Goal: Check status

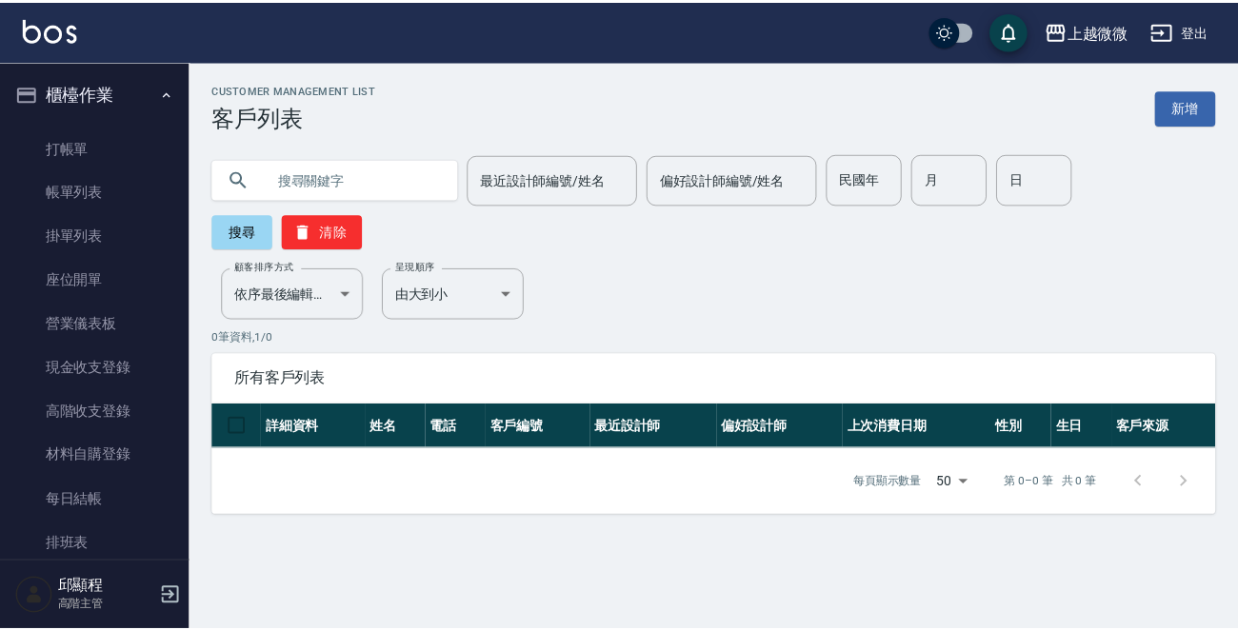
scroll to position [467, 0]
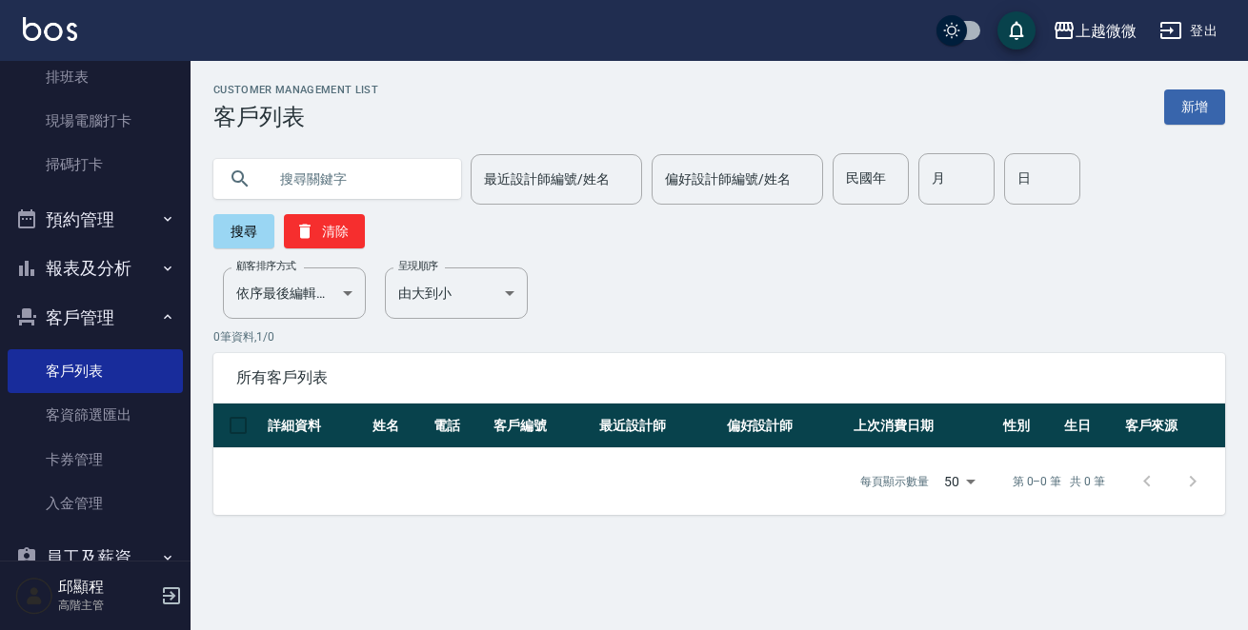
click at [307, 180] on input "text" at bounding box center [356, 178] width 179 height 51
type input "x"
type input "[PERSON_NAME]"
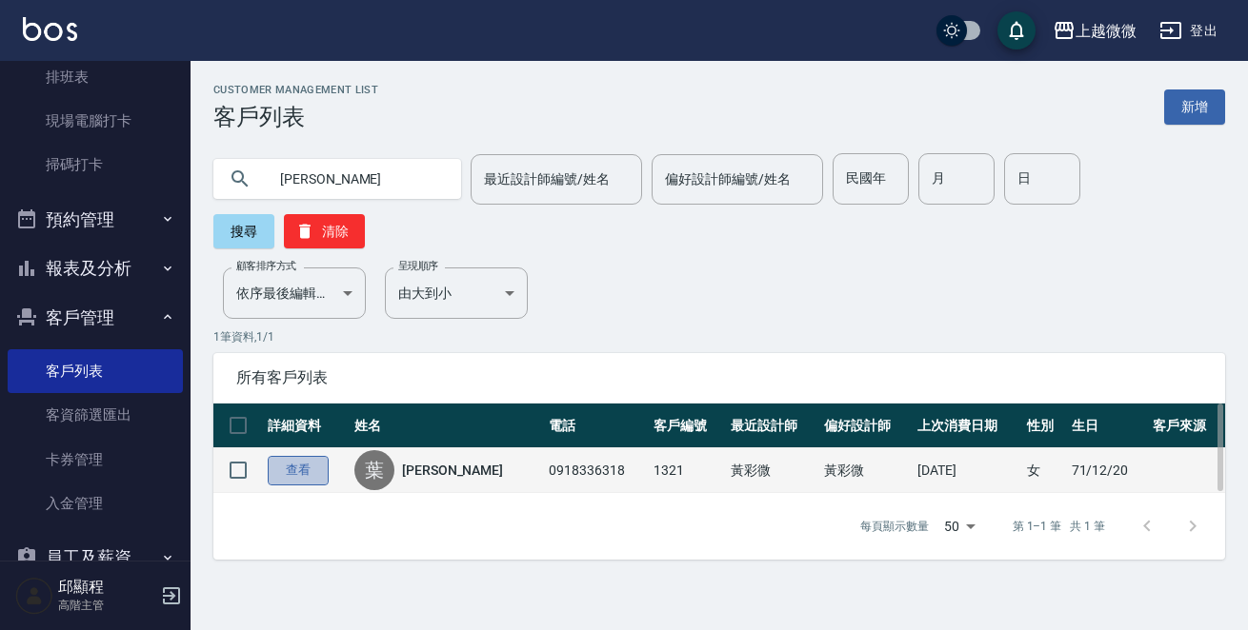
click at [282, 456] on link "查看" at bounding box center [298, 471] width 61 height 30
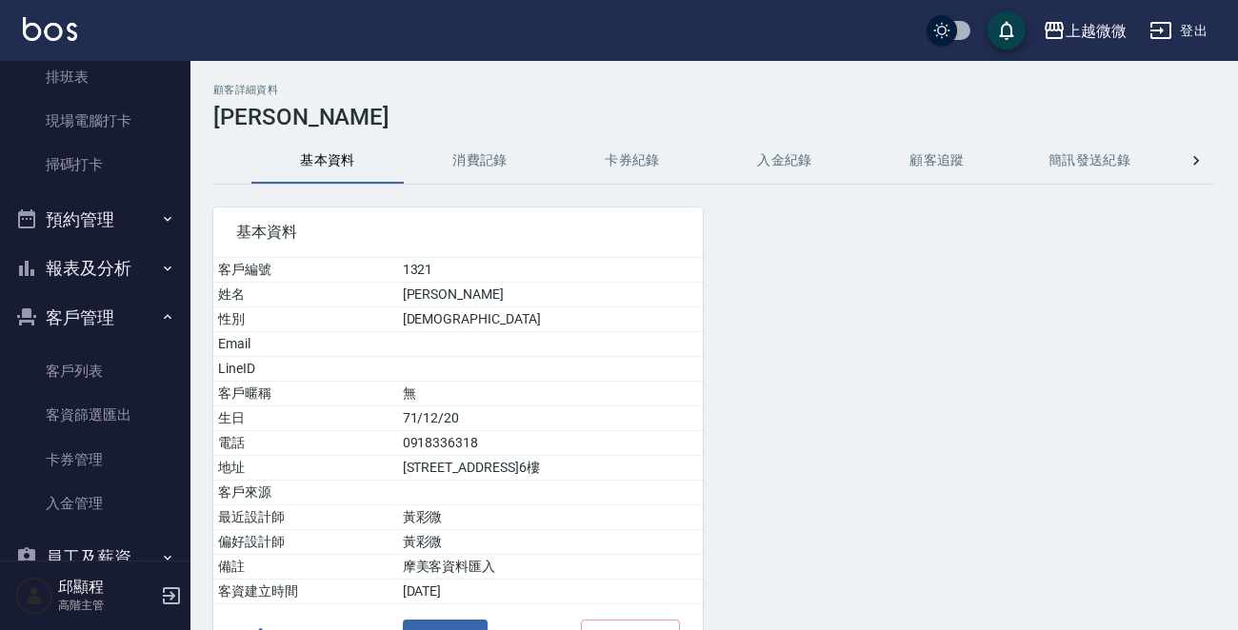
click at [471, 165] on button "消費記錄" at bounding box center [480, 161] width 152 height 46
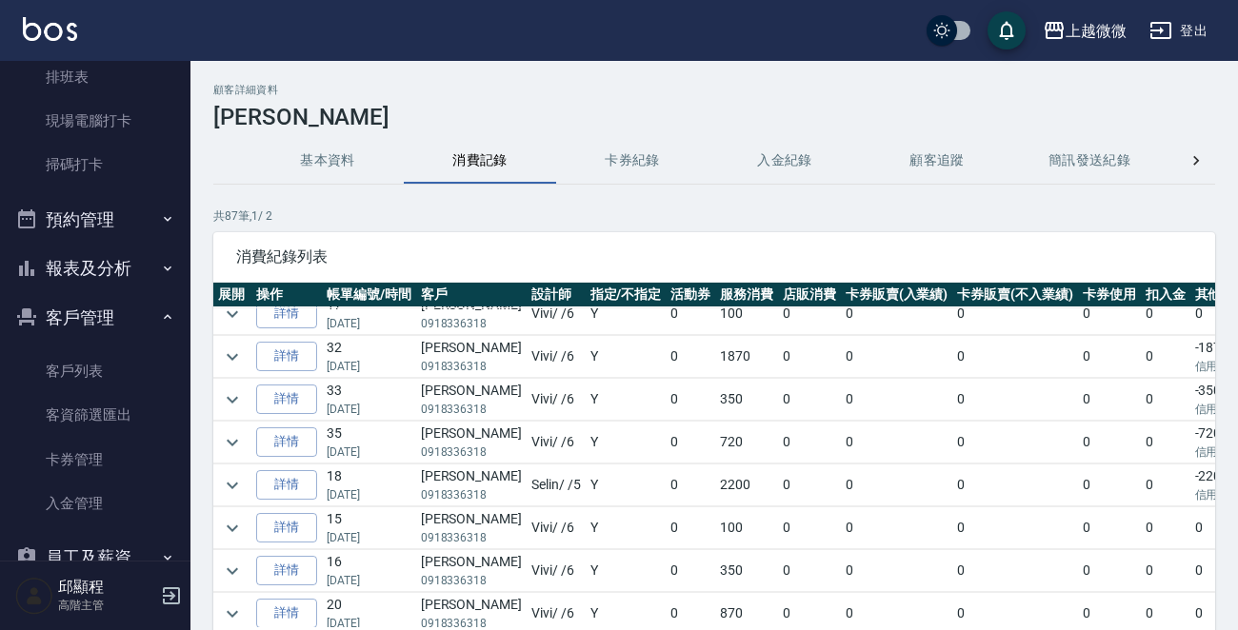
scroll to position [190, 0]
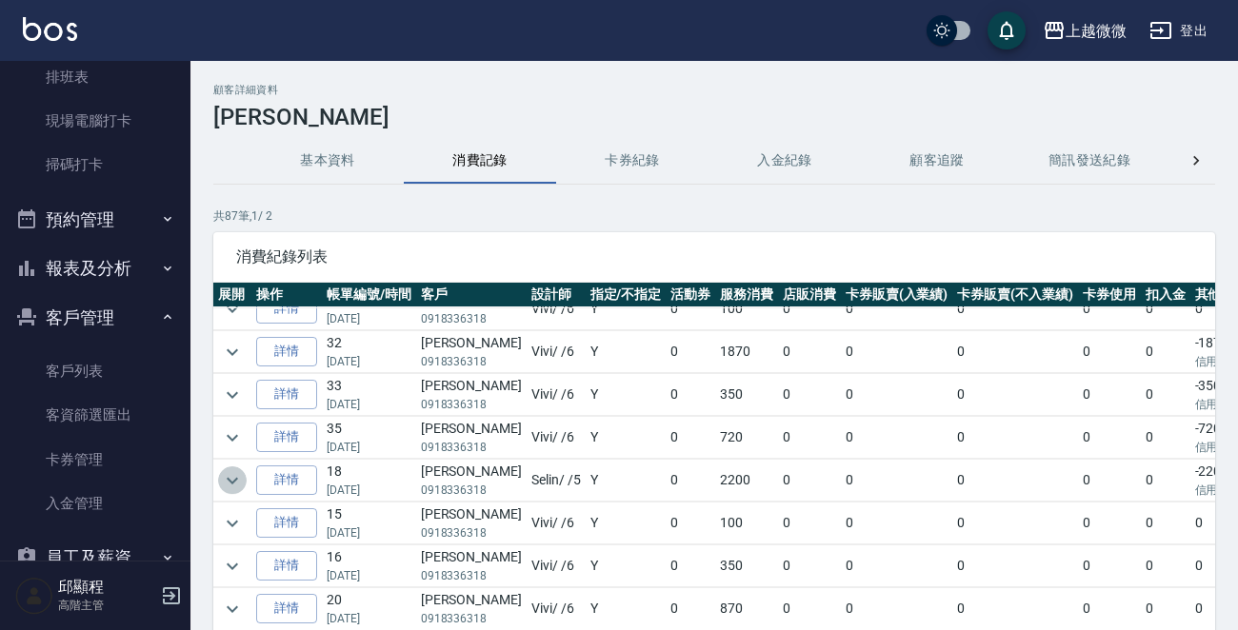
click at [229, 470] on icon "expand row" at bounding box center [232, 481] width 23 height 23
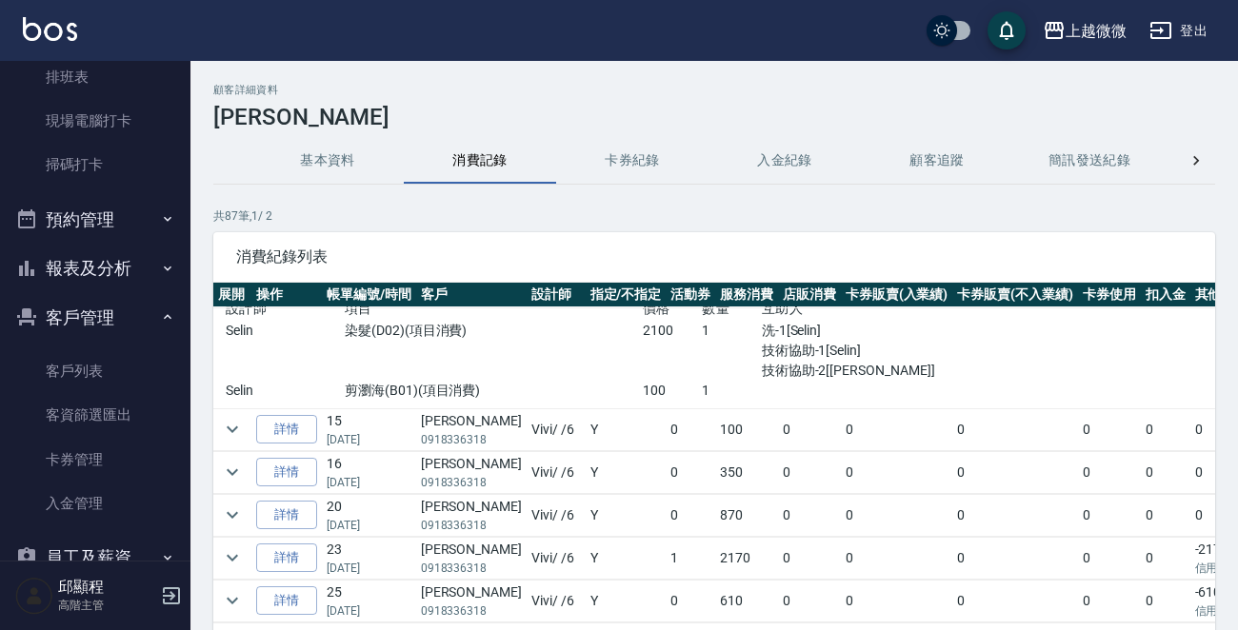
scroll to position [476, 0]
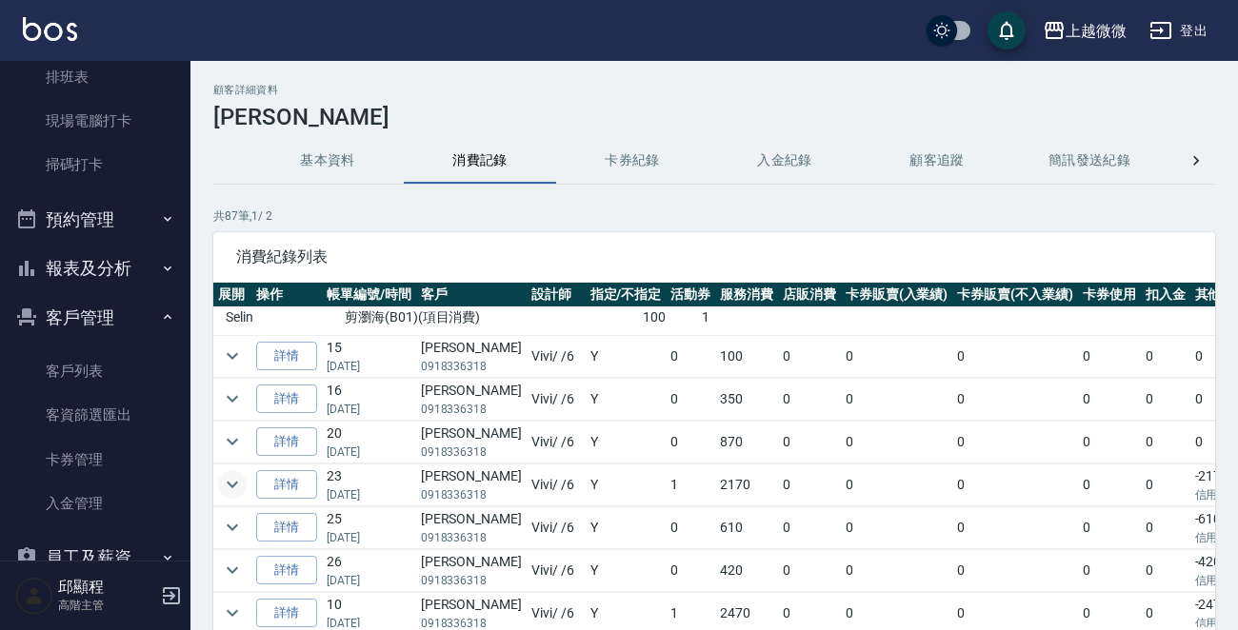
click at [230, 475] on icon "expand row" at bounding box center [232, 484] width 23 height 23
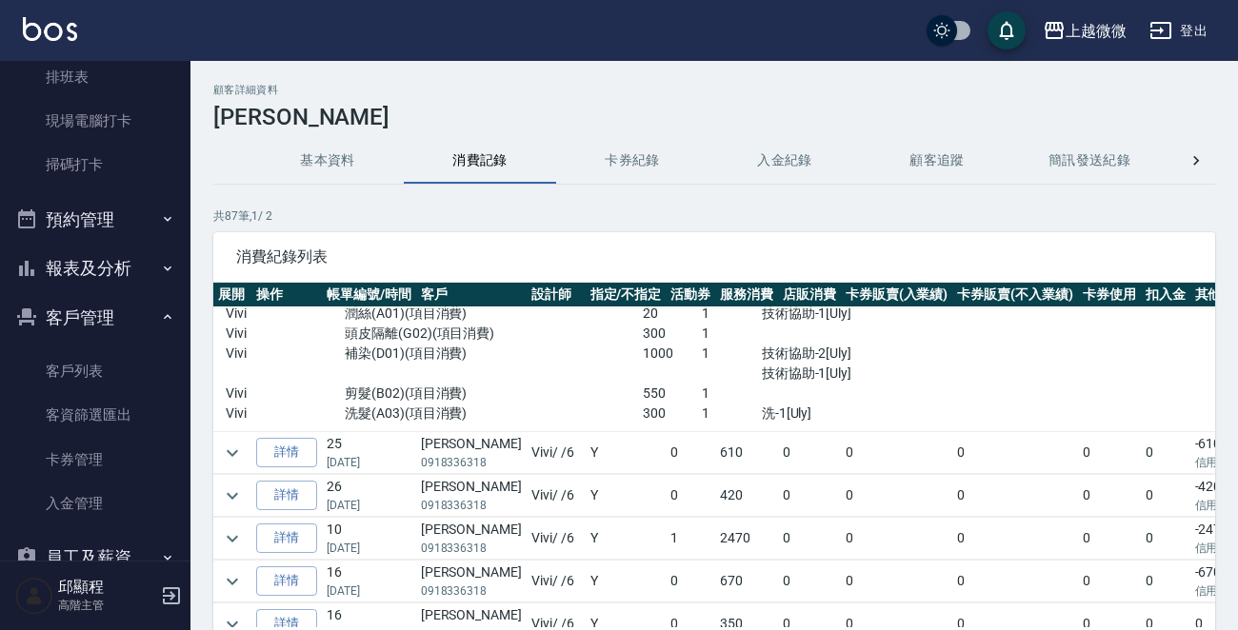
scroll to position [857, 0]
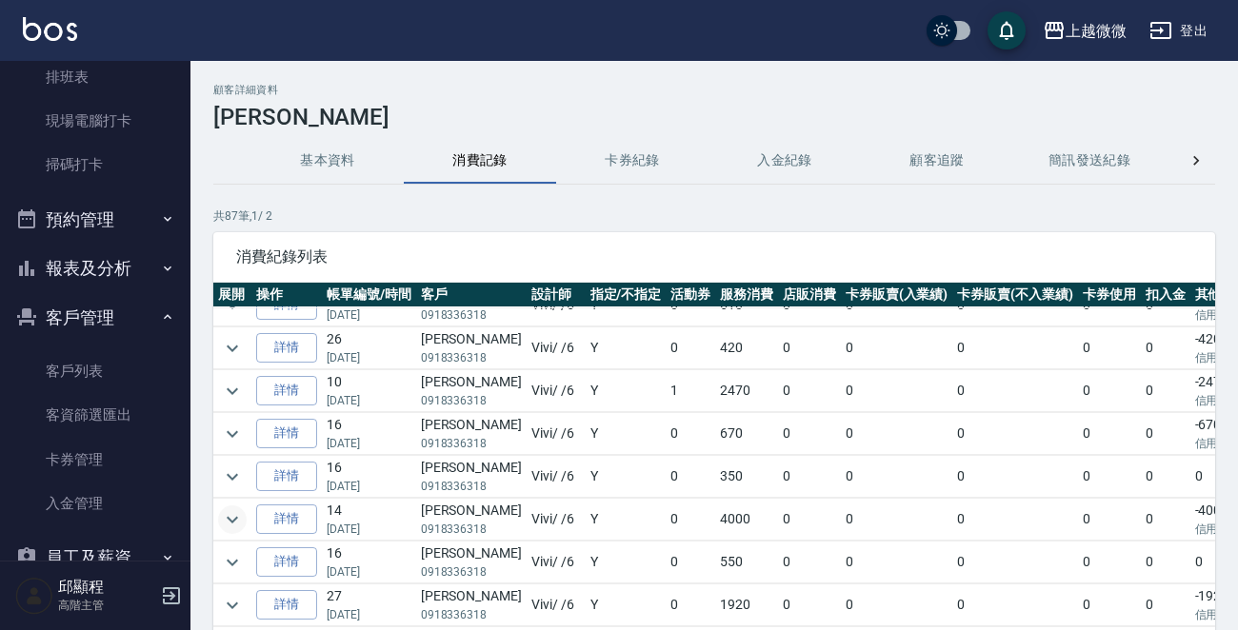
click at [224, 510] on icon "expand row" at bounding box center [232, 520] width 23 height 23
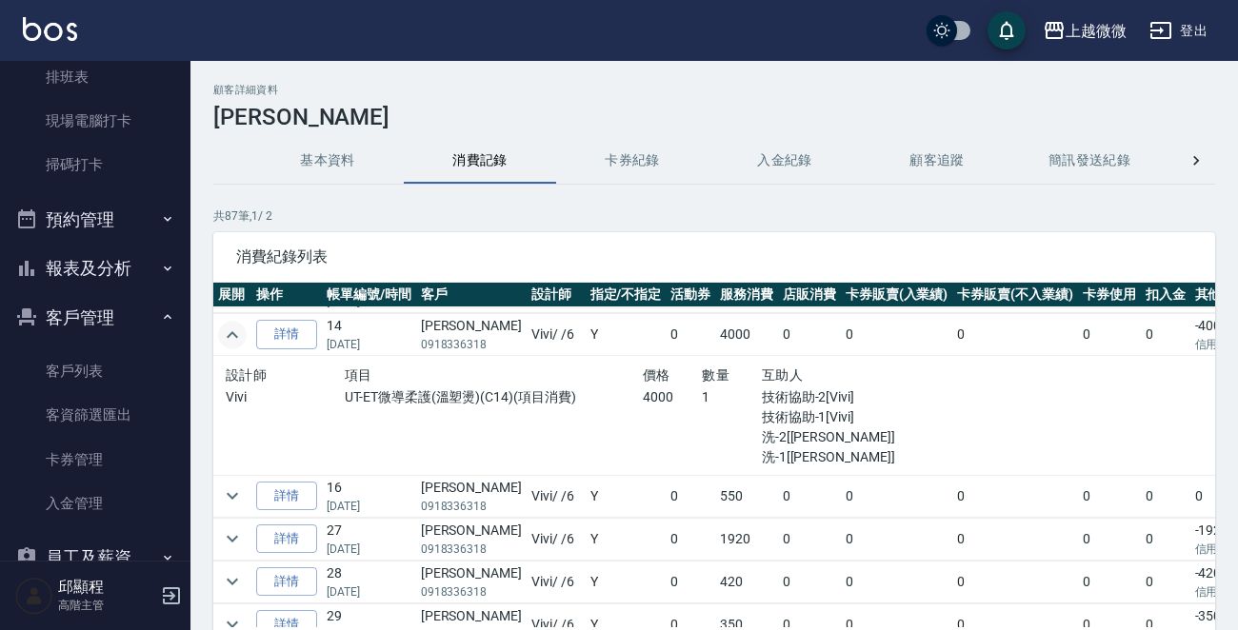
scroll to position [1048, 0]
